Goal: Task Accomplishment & Management: Manage account settings

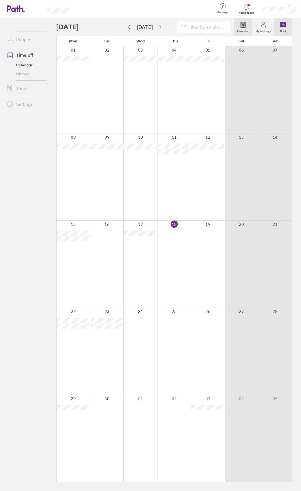
click at [283, 25] on icon at bounding box center [284, 25] width 6 height 6
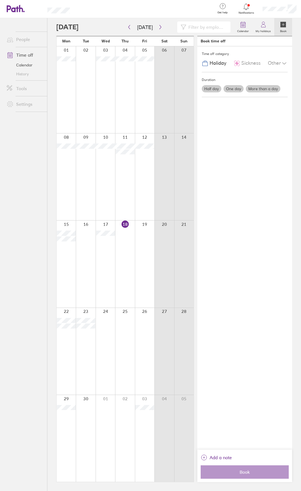
click at [252, 87] on label "More than a day" at bounding box center [263, 88] width 35 height 7
click at [0, 0] on input "More than a day" at bounding box center [0, 0] width 0 height 0
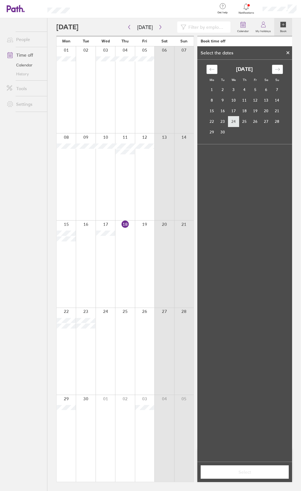
click at [234, 120] on td "24" at bounding box center [234, 121] width 11 height 11
click at [255, 121] on td "26" at bounding box center [255, 121] width 11 height 11
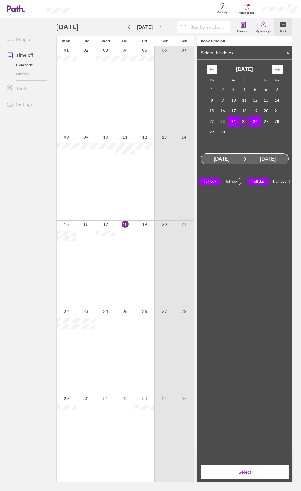
click at [246, 472] on span "Select" at bounding box center [245, 471] width 80 height 5
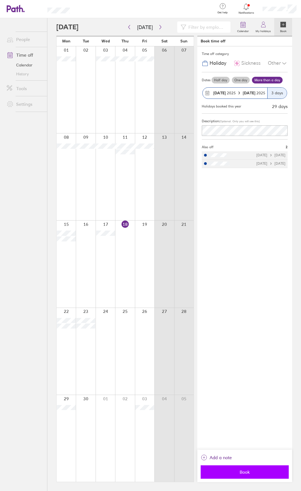
click at [242, 470] on span "Book" at bounding box center [245, 471] width 80 height 5
